Goal: Transaction & Acquisition: Purchase product/service

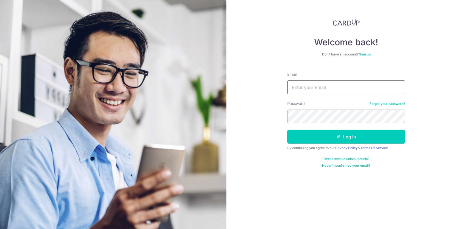
type input "[EMAIL_ADDRESS][DOMAIN_NAME]"
click at [325, 95] on form "Email yapisaac97@gmail.com Password Forgot your password? Log in By continuing …" at bounding box center [346, 117] width 118 height 100
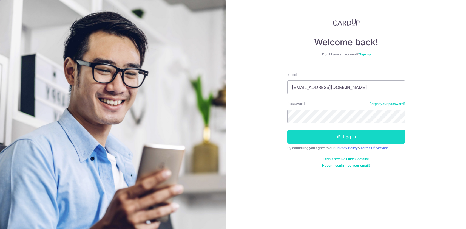
click at [350, 139] on button "Log in" at bounding box center [346, 137] width 118 height 14
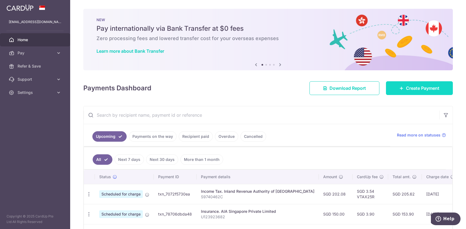
click at [402, 89] on link "Create Payment" at bounding box center [419, 88] width 67 height 14
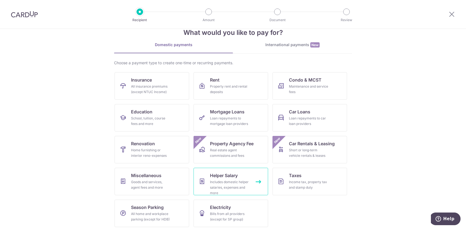
scroll to position [16, 0]
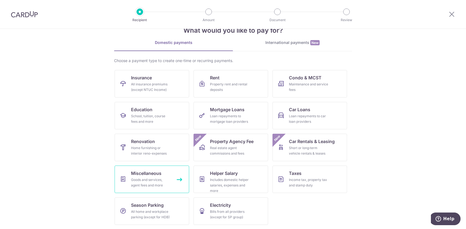
click at [160, 175] on span "Miscellaneous" at bounding box center [146, 173] width 30 height 7
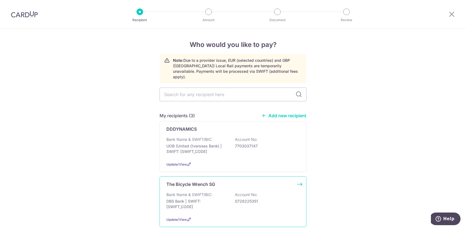
click at [224, 198] on p "DBS Bank | SWIFT: DBSSSGSGXXX" at bounding box center [197, 203] width 61 height 11
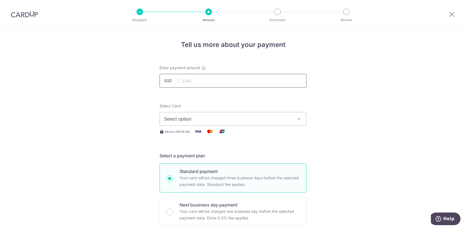
click at [207, 80] on input "text" at bounding box center [233, 81] width 147 height 14
type input "470.00"
click at [254, 116] on span "Select option" at bounding box center [228, 118] width 128 height 7
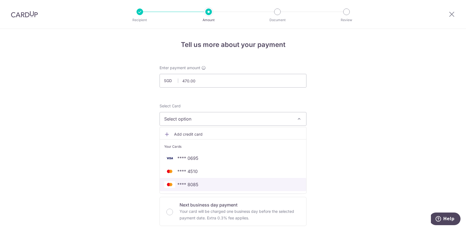
click at [197, 184] on span "**** 8085" at bounding box center [233, 184] width 138 height 7
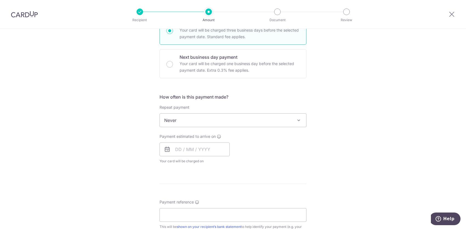
scroll to position [183, 0]
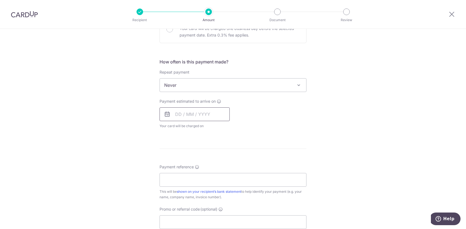
click at [212, 119] on input "text" at bounding box center [195, 114] width 70 height 14
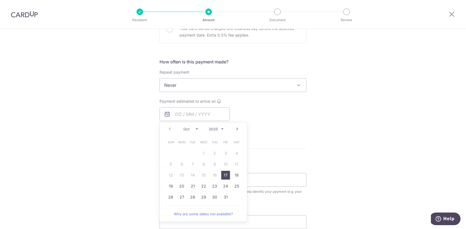
click at [321, 111] on div "Tell us more about your payment Enter payment amount SGD 470.00 470.00 Select C…" at bounding box center [233, 94] width 466 height 496
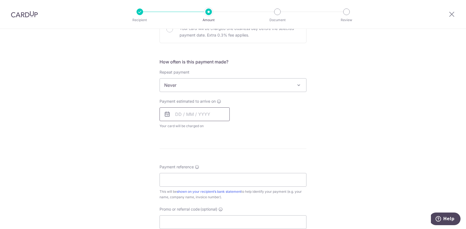
click at [199, 112] on input "text" at bounding box center [195, 114] width 70 height 14
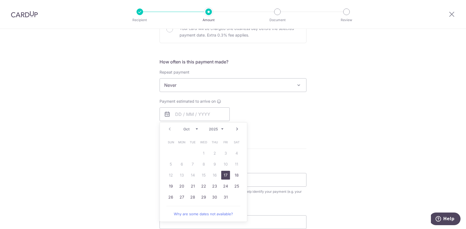
click at [226, 177] on link "17" at bounding box center [225, 175] width 9 height 9
type input "[DATE]"
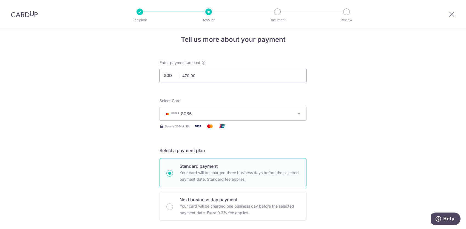
scroll to position [0, 0]
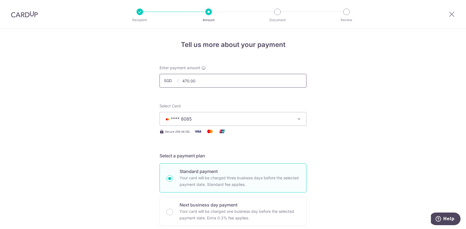
drag, startPoint x: 211, startPoint y: 81, endPoint x: 149, endPoint y: 83, distance: 62.1
drag, startPoint x: 200, startPoint y: 79, endPoint x: 145, endPoint y: 80, distance: 54.9
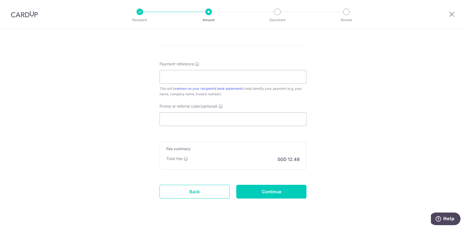
scroll to position [318, 0]
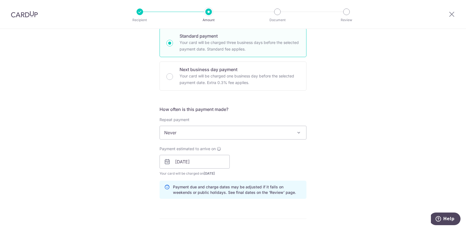
scroll to position [0, 0]
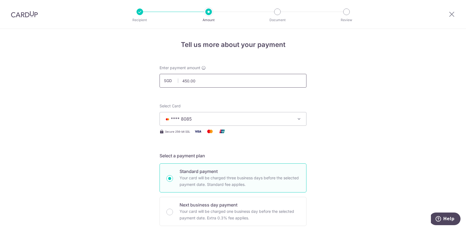
drag, startPoint x: 221, startPoint y: 81, endPoint x: 140, endPoint y: 84, distance: 81.5
drag, startPoint x: 210, startPoint y: 76, endPoint x: 140, endPoint y: 80, distance: 69.3
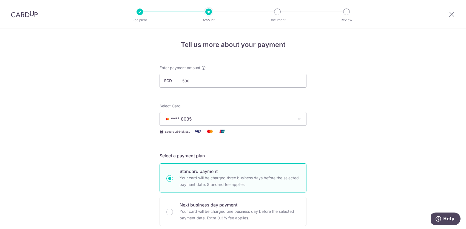
drag, startPoint x: 188, startPoint y: 77, endPoint x: 136, endPoint y: 76, distance: 51.8
type input "470.00"
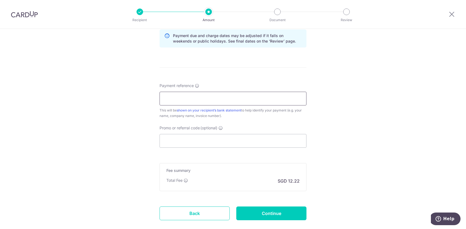
scroll to position [318, 0]
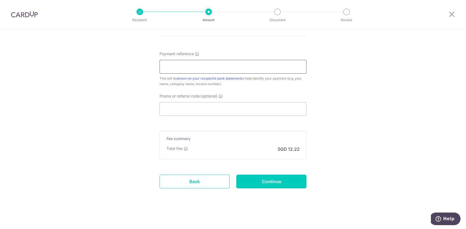
click at [196, 70] on input "Payment reference" at bounding box center [233, 67] width 147 height 14
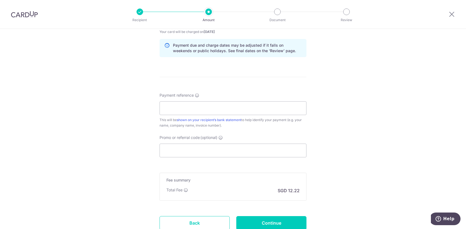
scroll to position [272, 0]
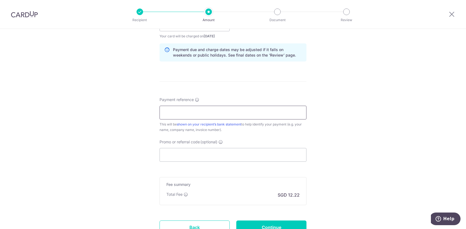
drag, startPoint x: 255, startPoint y: 113, endPoint x: 265, endPoint y: 112, distance: 9.6
click at [256, 113] on input "Payment reference" at bounding box center [233, 113] width 147 height 14
type input "F"
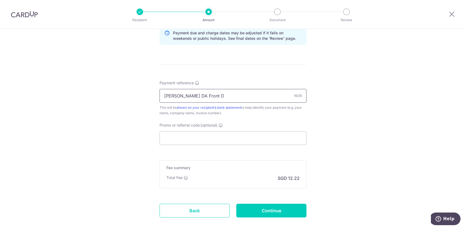
scroll to position [318, 0]
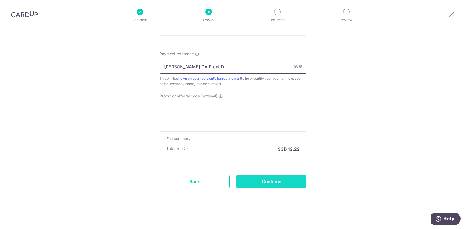
type input "[PERSON_NAME] DA Front D"
click at [291, 184] on input "Continue" at bounding box center [271, 181] width 70 height 14
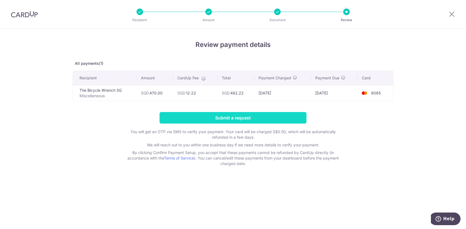
click at [251, 117] on input "Submit a request" at bounding box center [233, 118] width 147 height 12
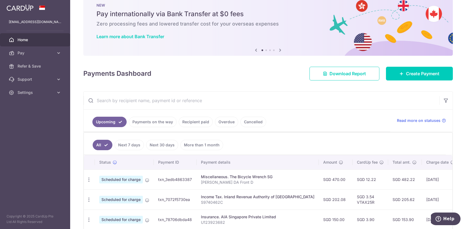
scroll to position [46, 0]
